Goal: Information Seeking & Learning: Learn about a topic

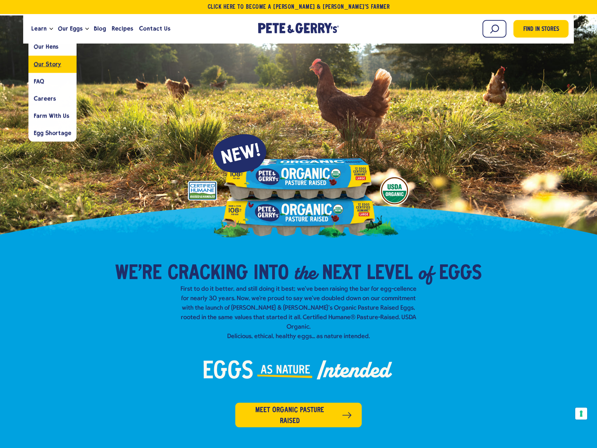
click at [45, 67] on span "Our Story" at bounding box center [47, 64] width 27 height 7
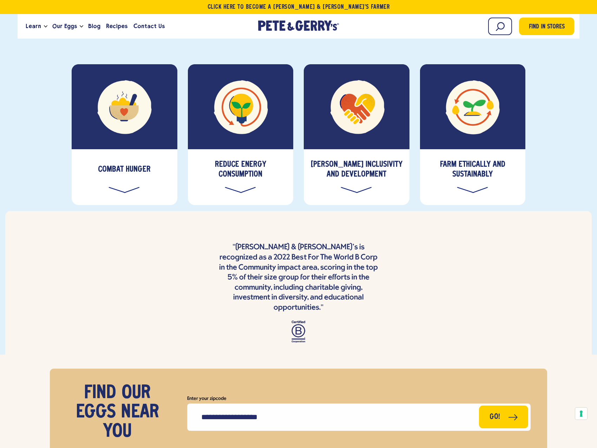
scroll to position [2565, 0]
